Goal: Transaction & Acquisition: Purchase product/service

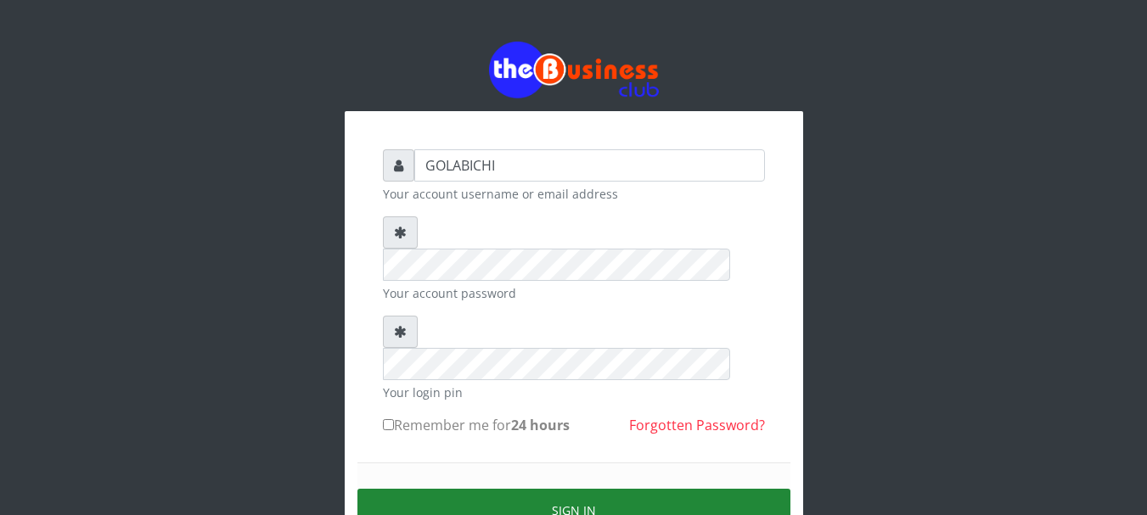
click at [585, 489] on button "Sign in" at bounding box center [573, 510] width 433 height 43
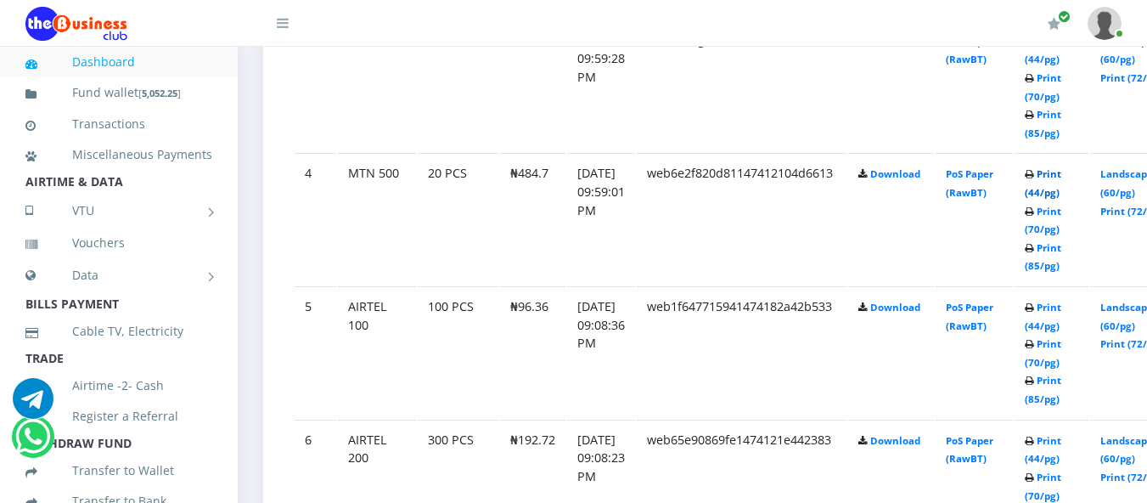
click at [1061, 177] on link "Print (44/pg)" at bounding box center [1043, 182] width 37 height 31
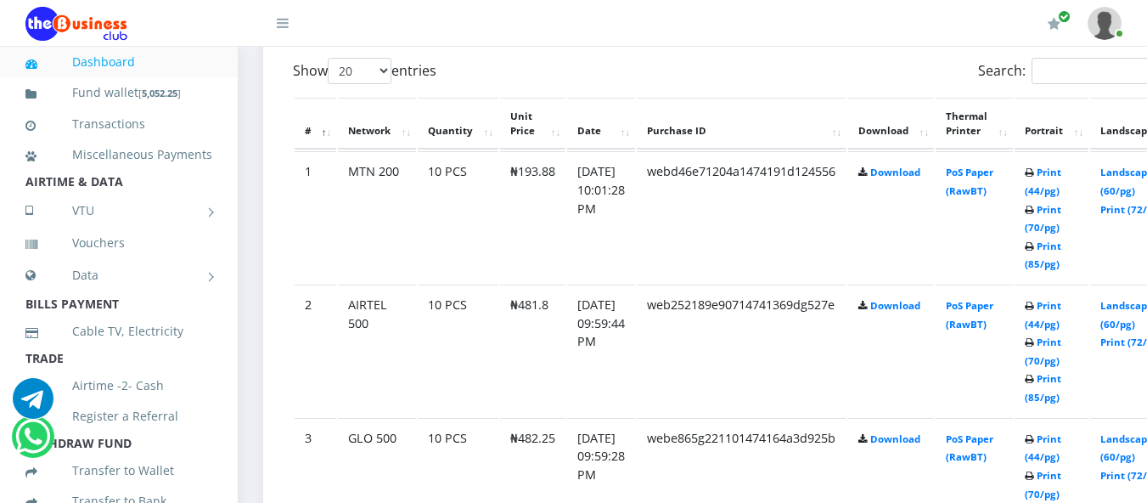
scroll to position [914, 0]
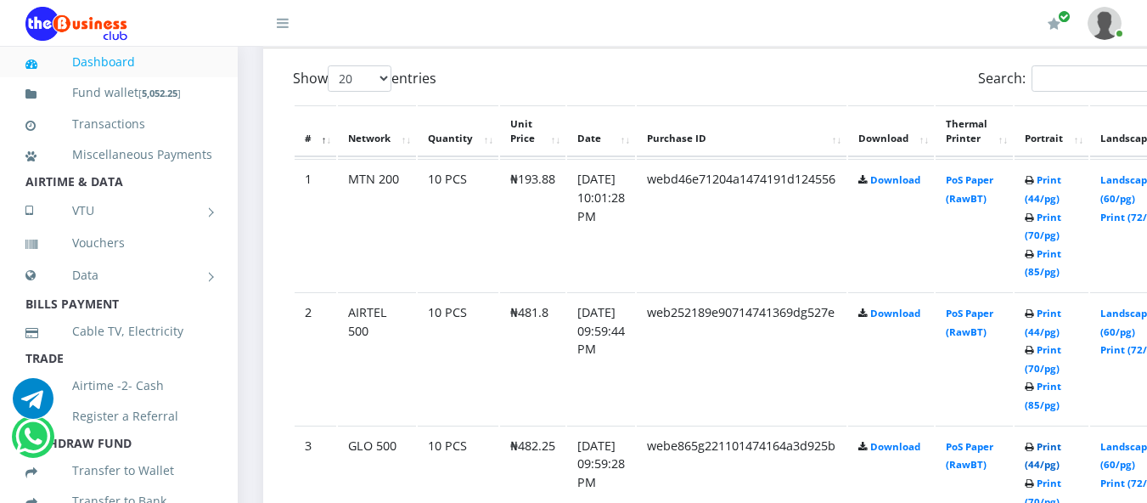
click at [1061, 453] on link "Print (44/pg)" at bounding box center [1043, 455] width 37 height 31
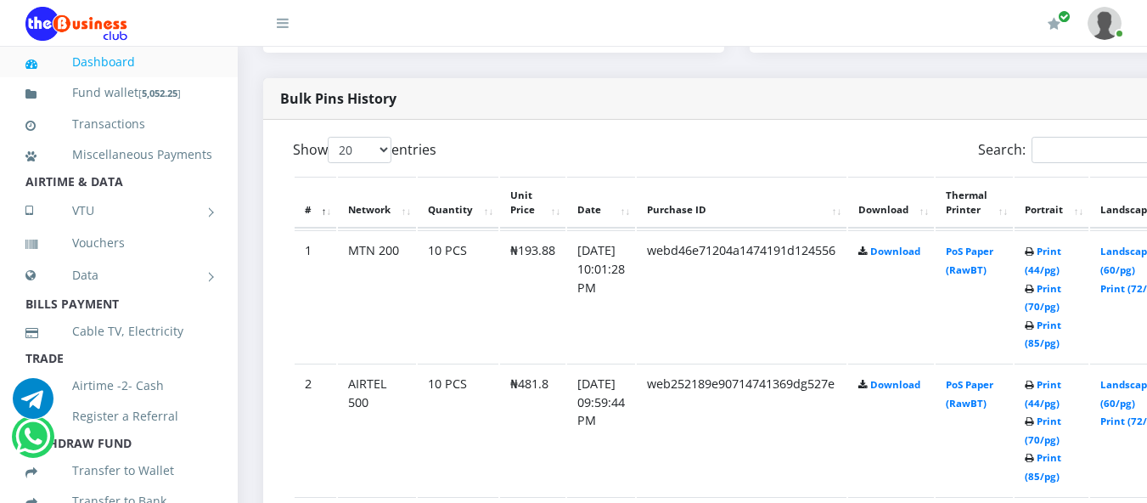
click at [1064, 397] on td "Print (44/pg) Print (70/pg) Print (85/pg)" at bounding box center [1051, 429] width 74 height 132
click at [1061, 402] on link "Print (44/pg)" at bounding box center [1043, 393] width 37 height 31
click at [1061, 261] on link "Print (44/pg)" at bounding box center [1043, 259] width 37 height 31
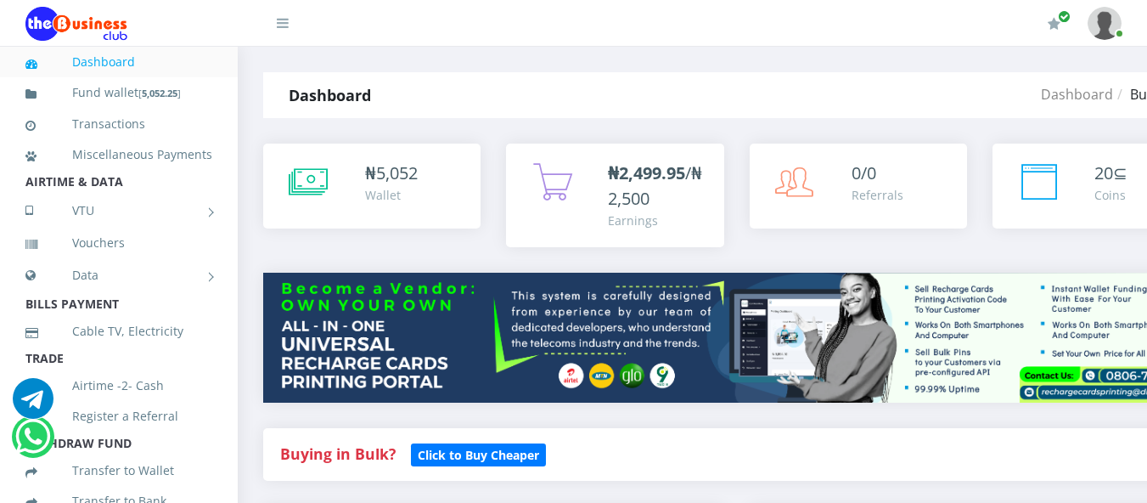
scroll to position [440, 0]
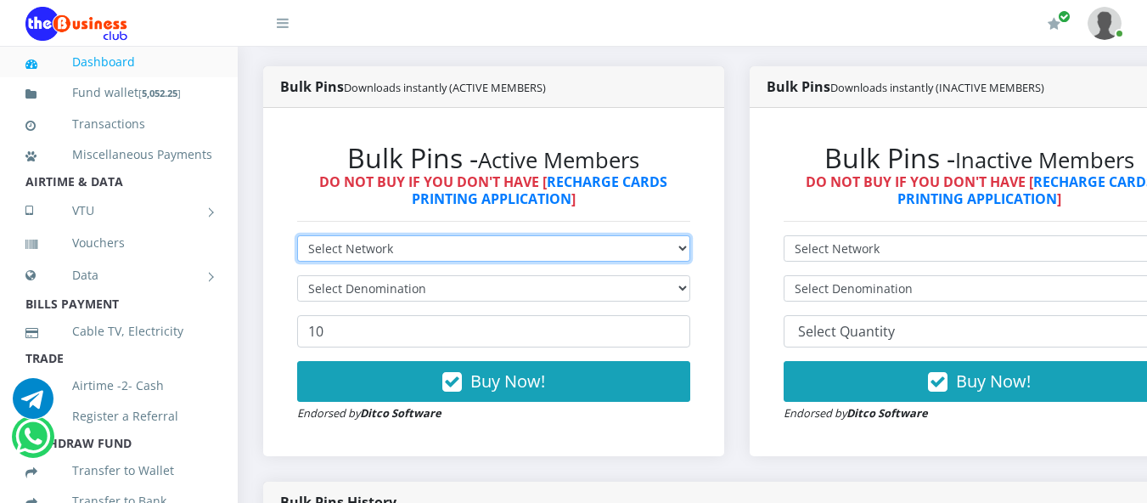
click at [635, 250] on select "Select Network MTN Globacom 9Mobile Airtel" at bounding box center [493, 248] width 393 height 26
select select "Glo"
click at [297, 238] on select "Select Network MTN Globacom 9Mobile Airtel" at bounding box center [493, 248] width 393 height 26
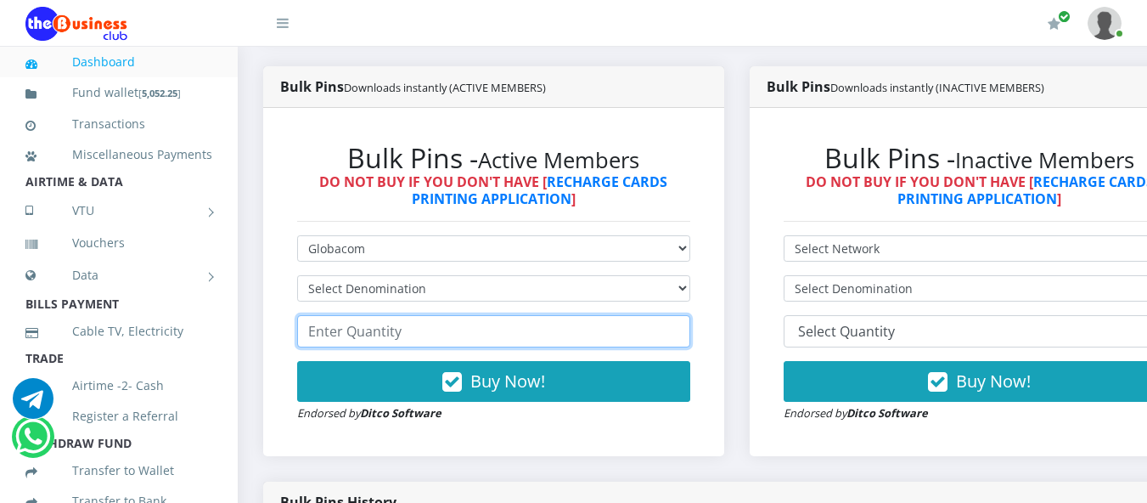
click at [569, 326] on input "number" at bounding box center [493, 331] width 393 height 32
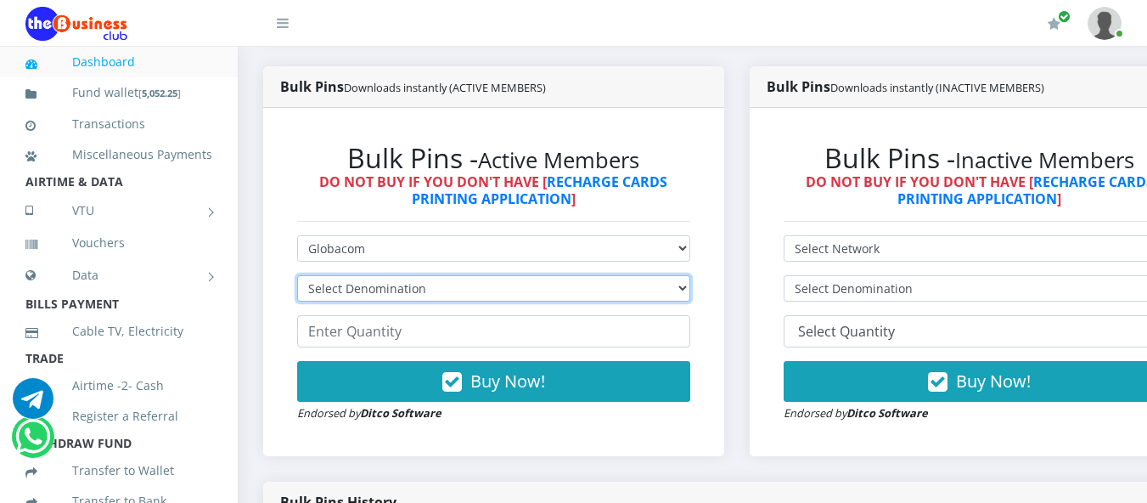
click at [564, 289] on select "Select Denomination Glo NGN100 - ₦96.45 Glo NGN200 - ₦192.90 Glo NGN500 - ₦482.…" at bounding box center [493, 288] width 393 height 26
select select "192.9-200"
click at [297, 278] on select "Select Denomination Glo NGN100 - ₦96.45 Glo NGN200 - ₦192.90 Glo NGN500 - ₦482.…" at bounding box center [493, 288] width 393 height 26
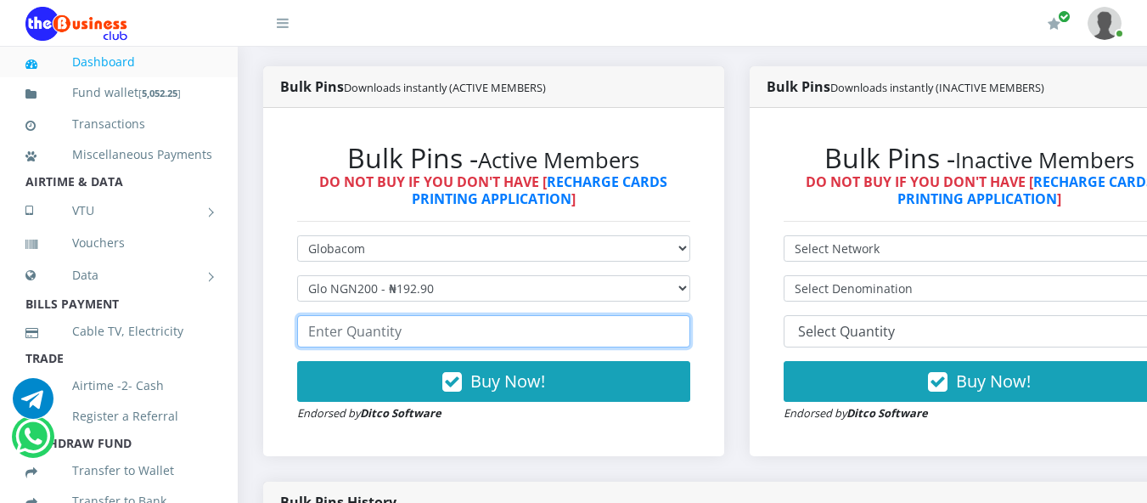
click at [529, 334] on input "number" at bounding box center [493, 331] width 393 height 32
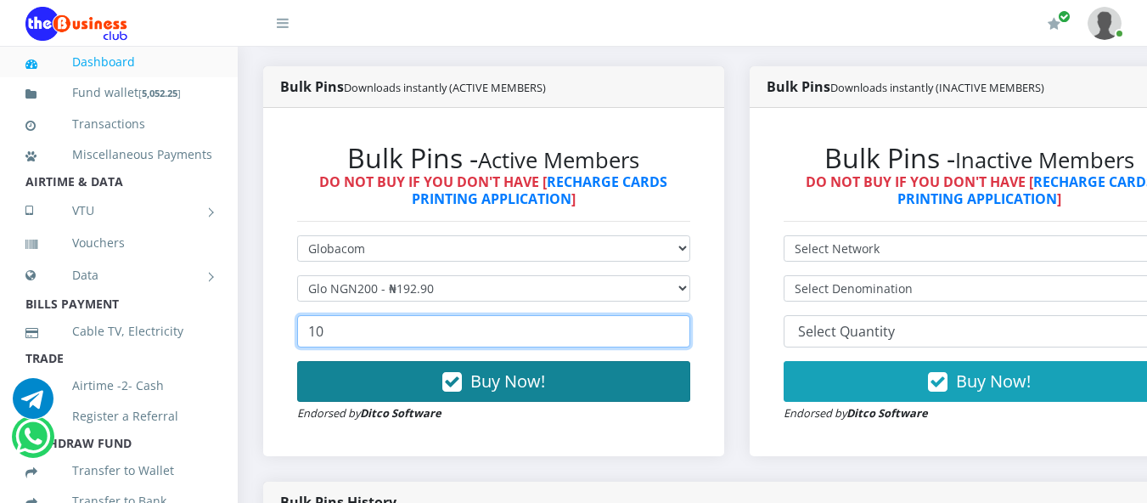
type input "10"
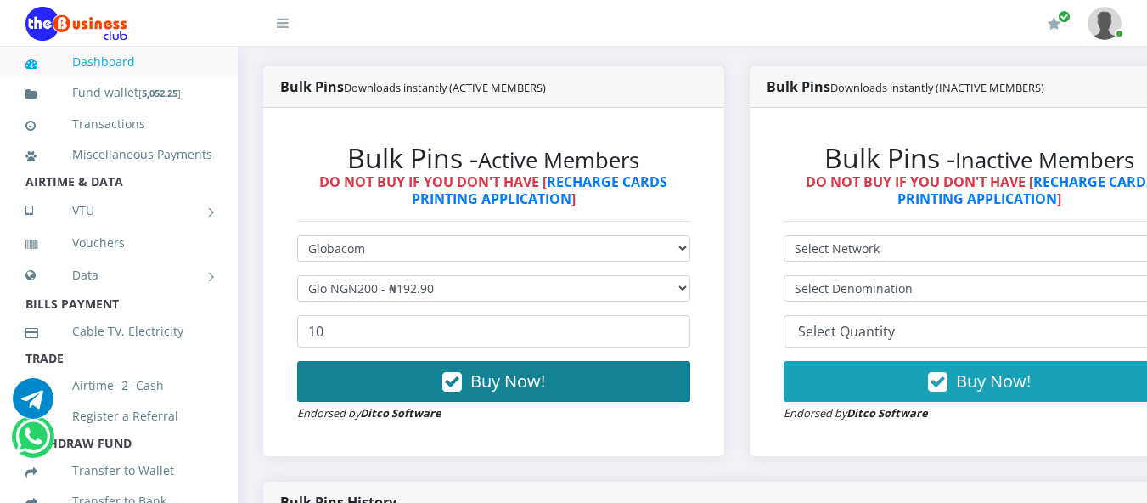
click at [519, 378] on span "Buy Now!" at bounding box center [507, 380] width 75 height 23
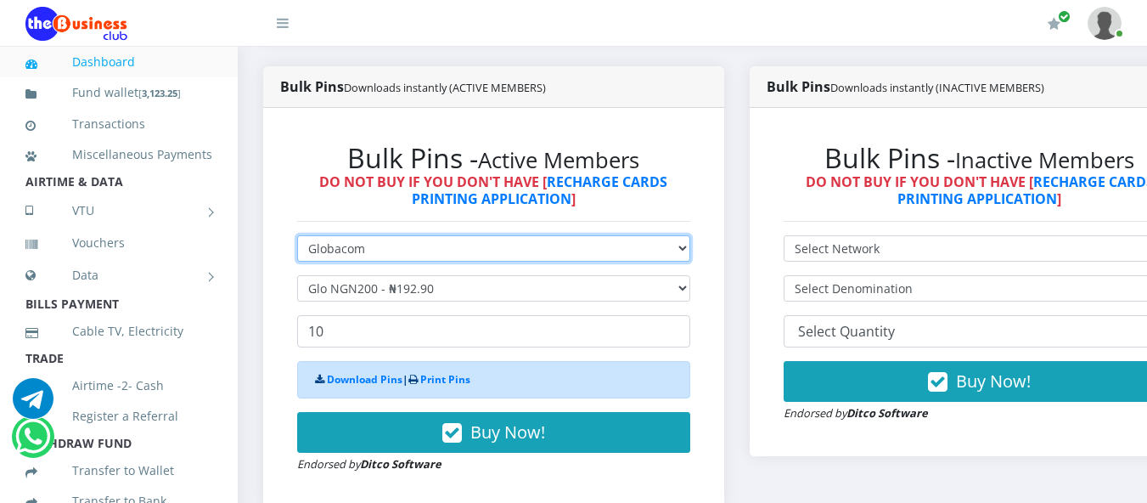
click at [420, 249] on select "Select Network MTN Globacom 9Mobile Airtel" at bounding box center [493, 248] width 393 height 26
select select "Airtel"
click at [297, 238] on select "Select Network MTN Globacom 9Mobile Airtel" at bounding box center [493, 248] width 393 height 26
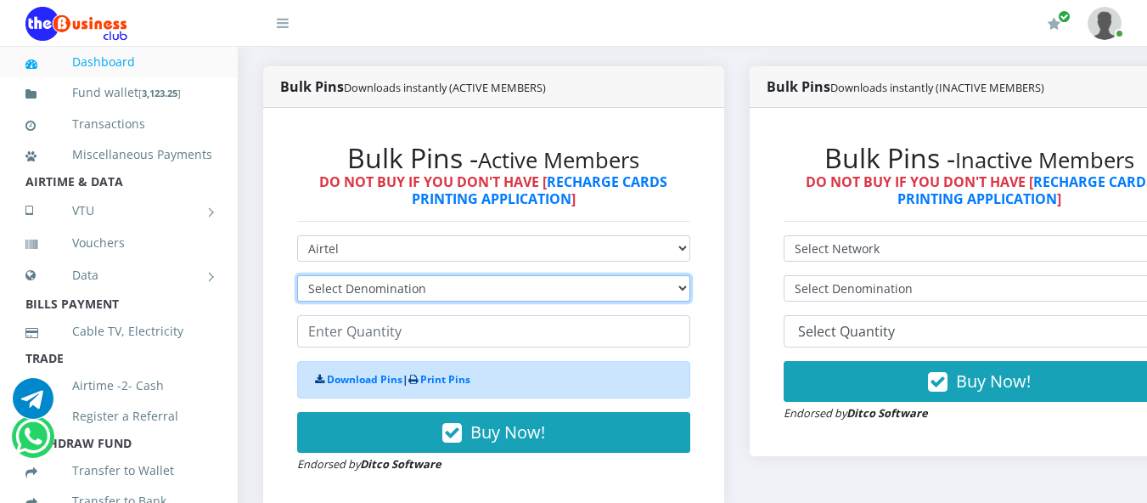
click at [396, 291] on select "Select Denomination Airtel NGN100 - ₦96.36 Airtel NGN200 - ₦192.72 Airtel NGN50…" at bounding box center [493, 288] width 393 height 26
select select "192.72-200"
click at [297, 278] on select "Select Denomination Airtel NGN100 - ₦96.36 Airtel NGN200 - ₦192.72 Airtel NGN50…" at bounding box center [493, 288] width 393 height 26
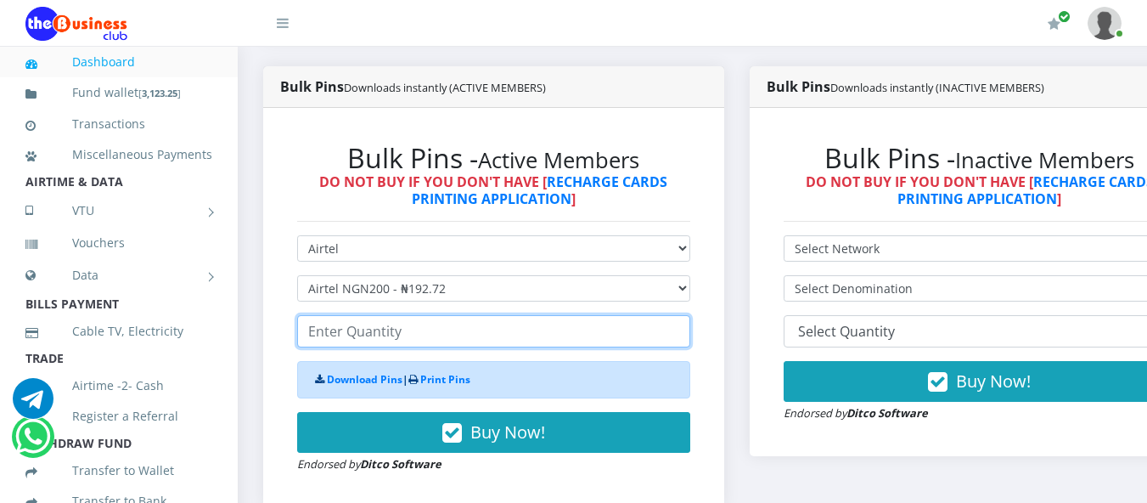
click at [378, 336] on input "number" at bounding box center [493, 331] width 393 height 32
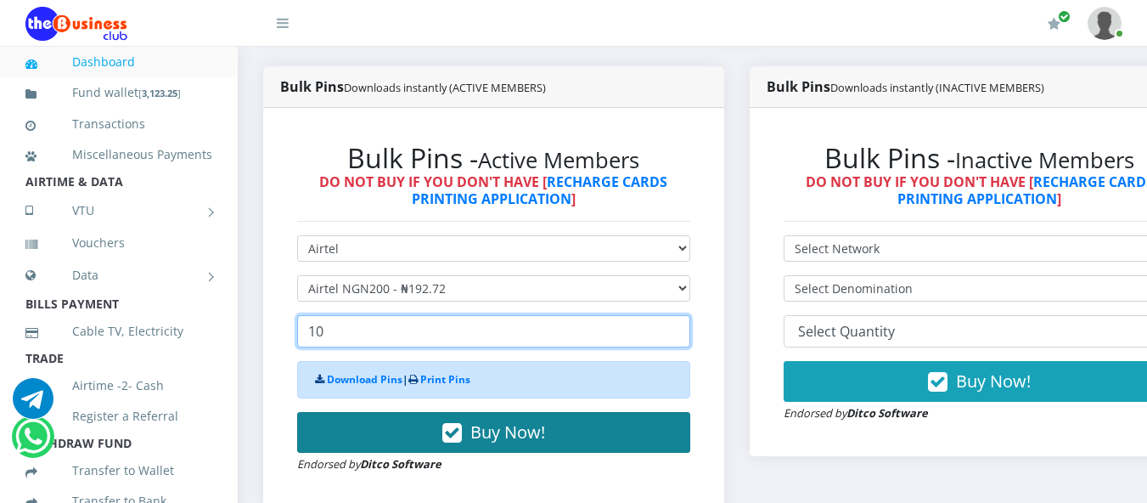
type input "10"
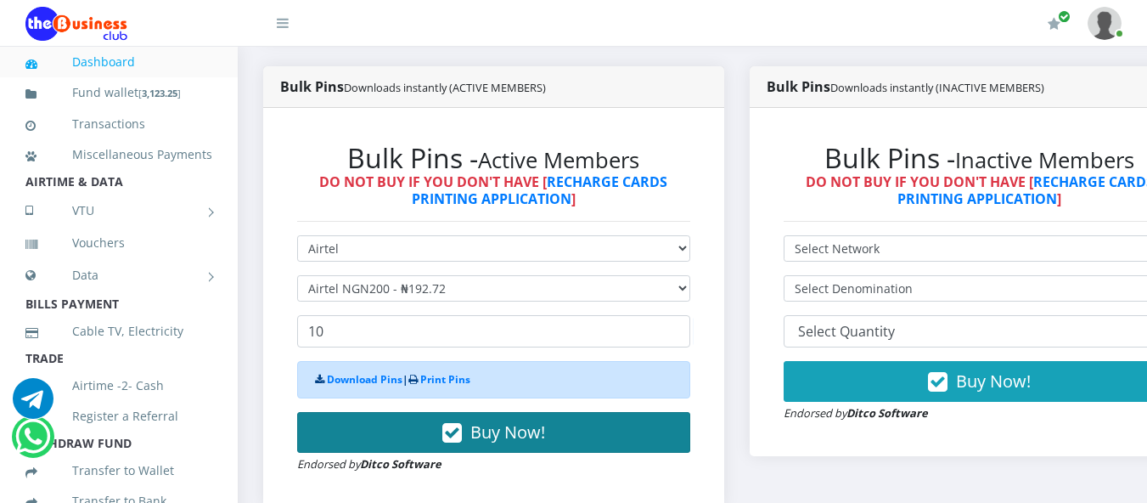
click at [402, 423] on button "Buy Now!" at bounding box center [493, 432] width 393 height 41
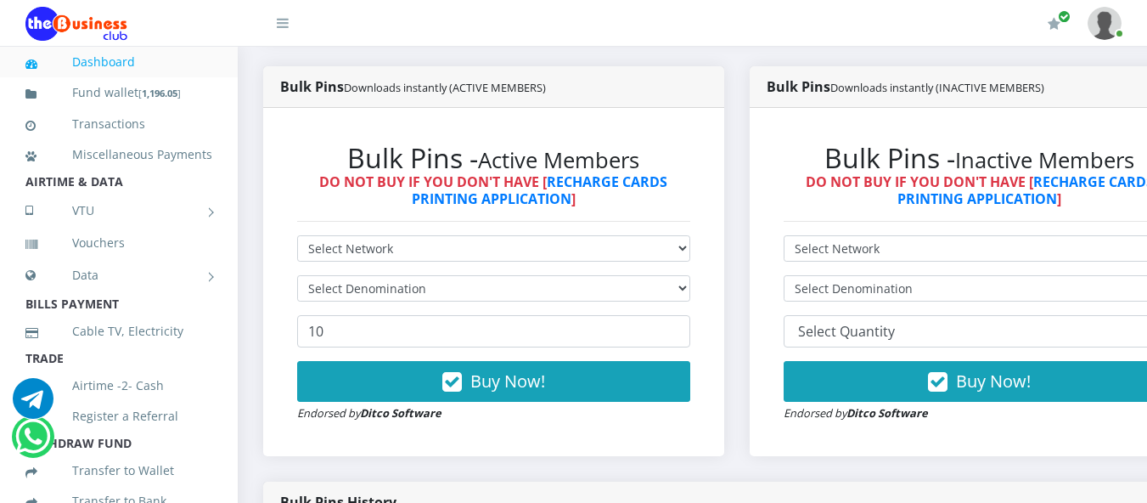
scroll to position [879, 0]
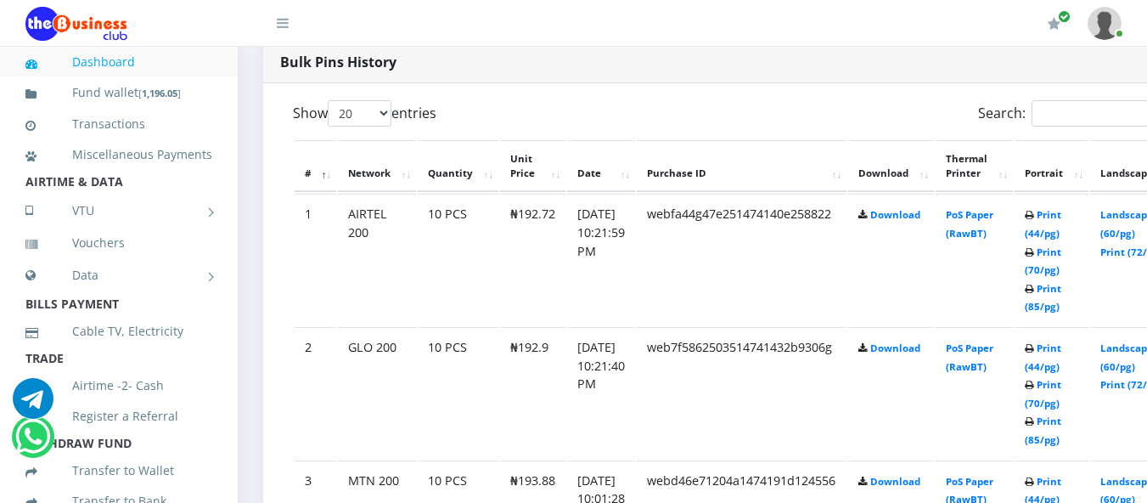
click at [1074, 358] on td "Print (44/pg) Print (70/pg) Print (85/pg)" at bounding box center [1051, 393] width 74 height 132
click at [1061, 371] on link "Print (44/pg)" at bounding box center [1043, 356] width 37 height 31
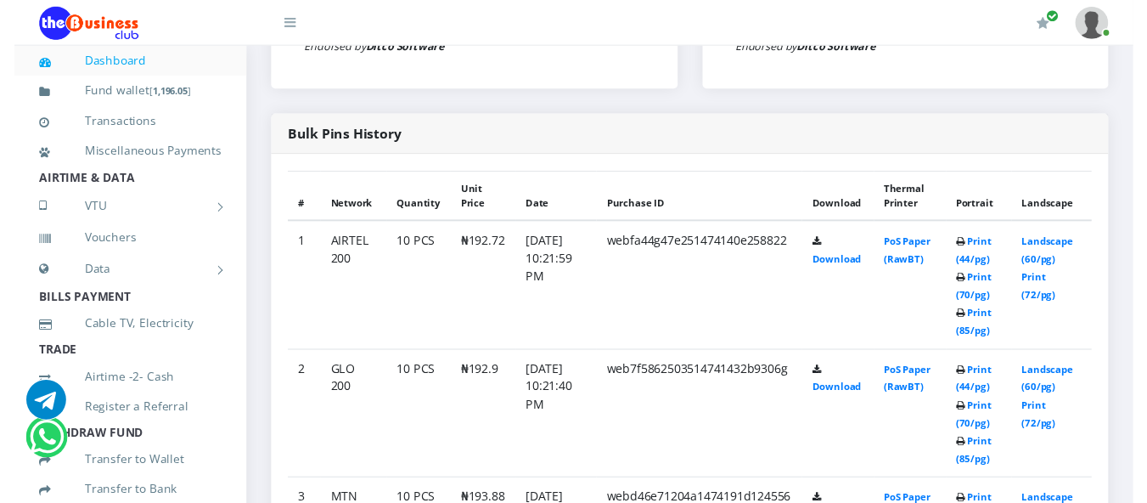
scroll to position [808, 0]
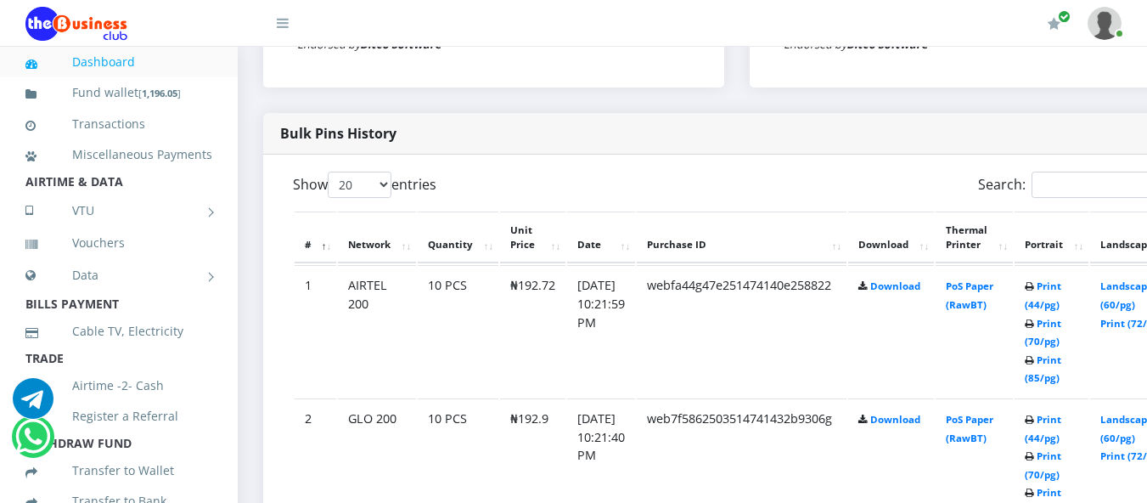
click at [992, 242] on th "Thermal Printer" at bounding box center [973, 237] width 77 height 53
click at [1061, 285] on link "Print (44/pg)" at bounding box center [1043, 294] width 37 height 31
